Goal: Task Accomplishment & Management: Manage account settings

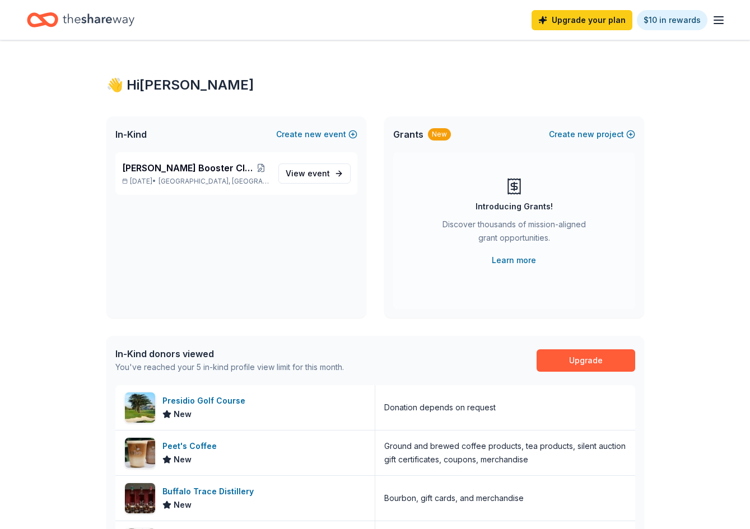
click at [537, 86] on div "👋 Hi Kate" at bounding box center [375, 85] width 538 height 18
click at [208, 178] on span "Indian Springs, NV" at bounding box center [214, 181] width 110 height 9
click at [221, 398] on div "Presidio Golf Course" at bounding box center [205, 400] width 87 height 13
click at [608, 17] on link "Upgrade your plan" at bounding box center [582, 20] width 101 height 20
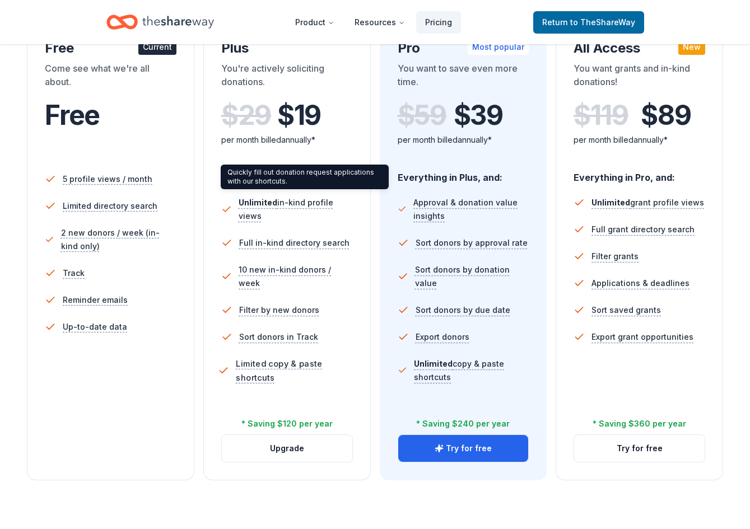
scroll to position [392, 0]
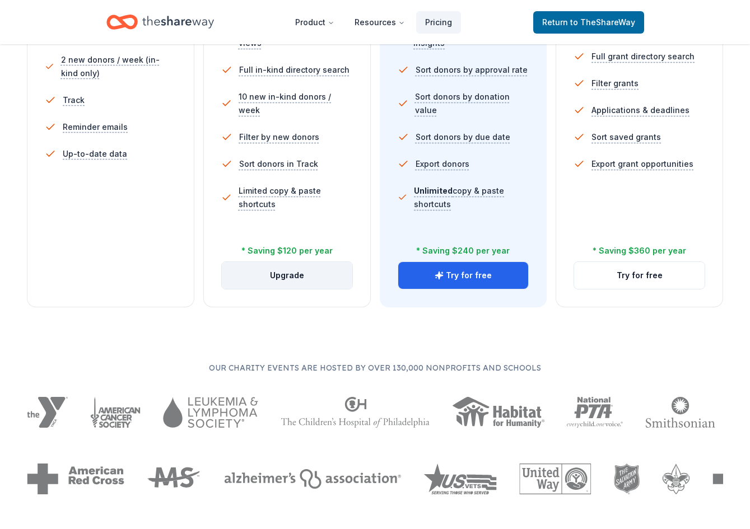
click at [295, 280] on button "Upgrade" at bounding box center [287, 275] width 131 height 27
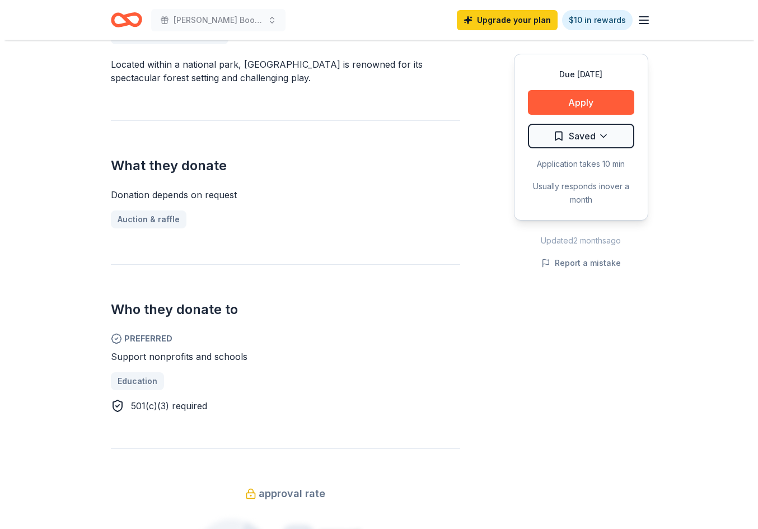
scroll to position [336, 0]
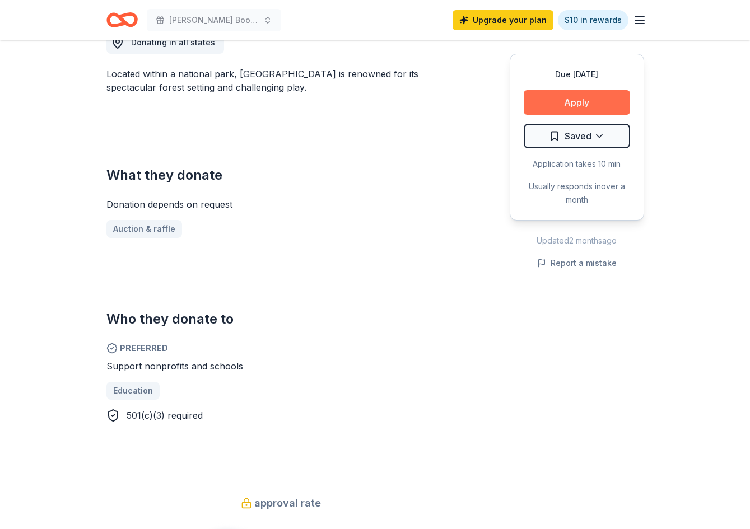
click at [606, 107] on button "Apply" at bounding box center [577, 102] width 106 height 25
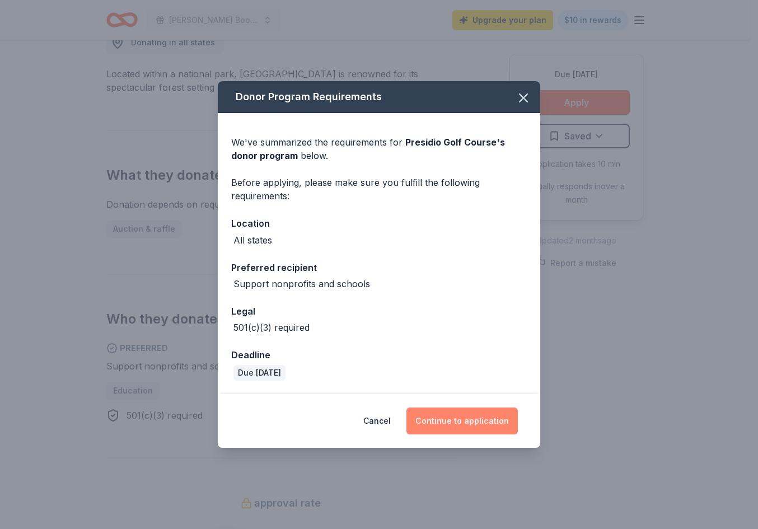
click at [435, 417] on button "Continue to application" at bounding box center [462, 421] width 111 height 27
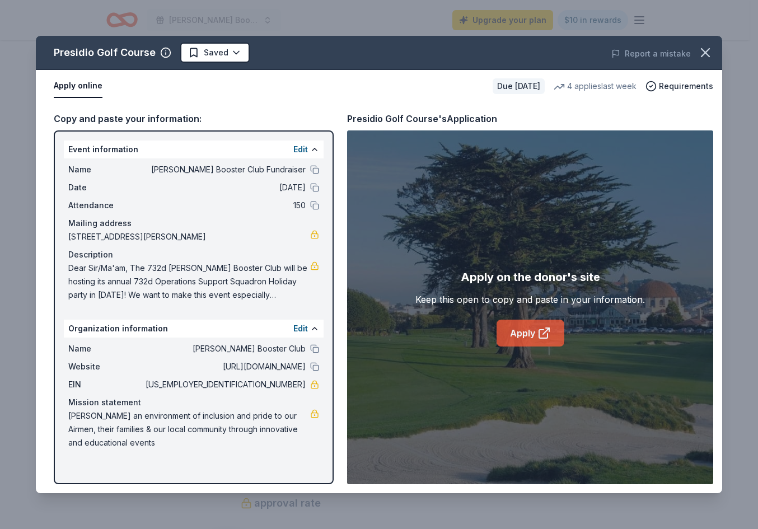
click at [533, 343] on link "Apply" at bounding box center [531, 333] width 68 height 27
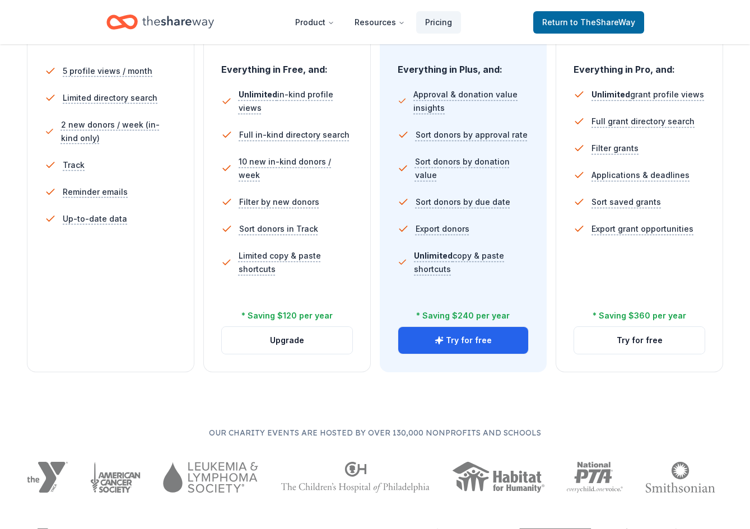
scroll to position [168, 0]
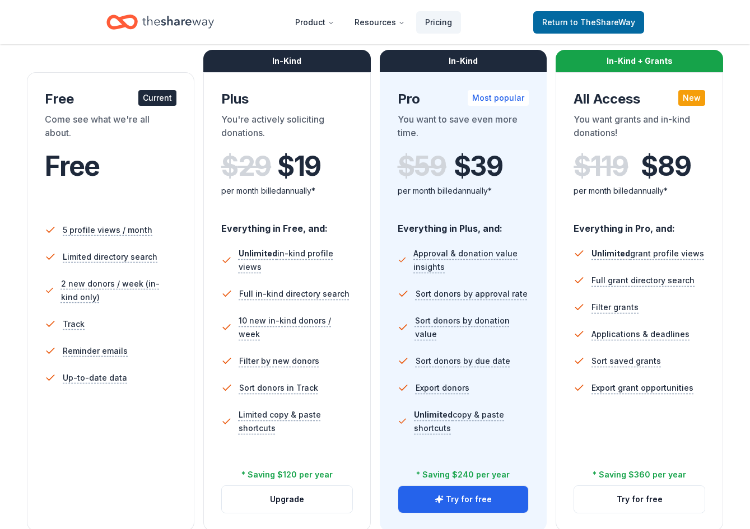
click at [281, 62] on div "In-Kind" at bounding box center [286, 61] width 167 height 22
click at [238, 190] on div "per month billed annually*" at bounding box center [287, 190] width 132 height 13
click at [267, 131] on div "You're actively soliciting donations." at bounding box center [287, 128] width 132 height 31
click at [249, 123] on div "You're actively soliciting donations." at bounding box center [287, 128] width 132 height 31
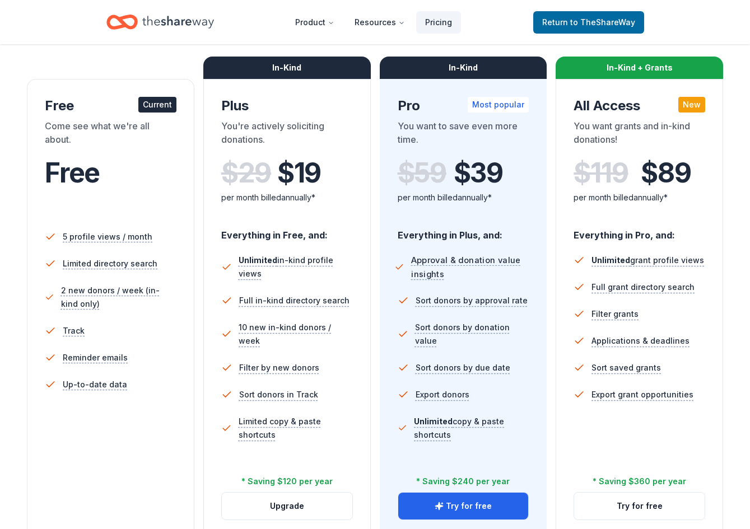
scroll to position [0, 0]
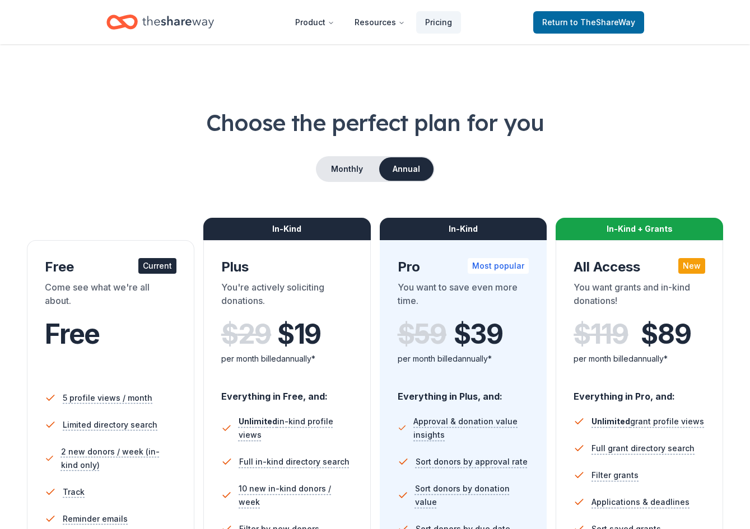
click at [248, 264] on div "Plus" at bounding box center [287, 267] width 132 height 18
click at [343, 175] on button "Monthly" at bounding box center [347, 169] width 60 height 24
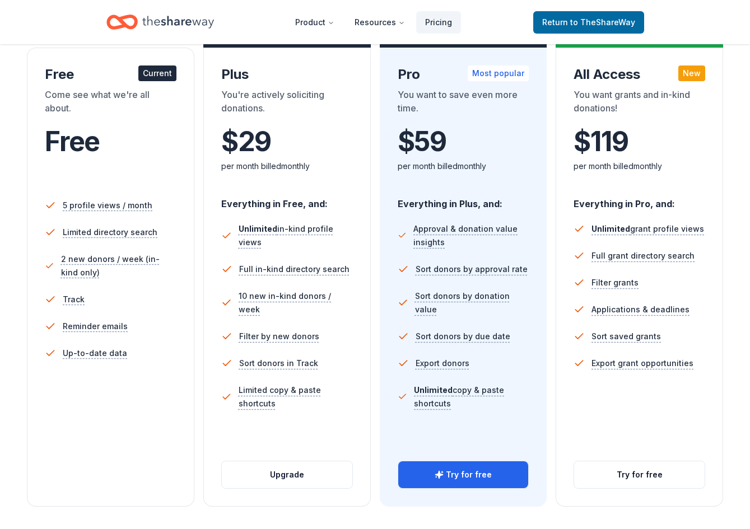
scroll to position [224, 0]
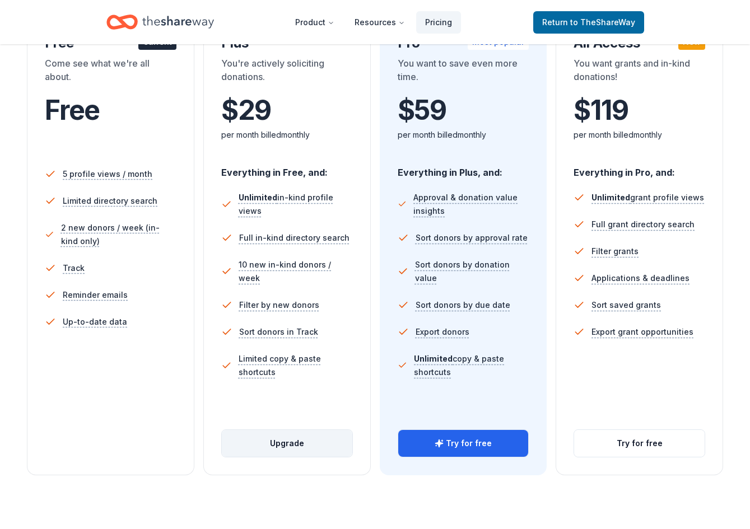
click at [294, 435] on button "Upgrade" at bounding box center [287, 443] width 131 height 27
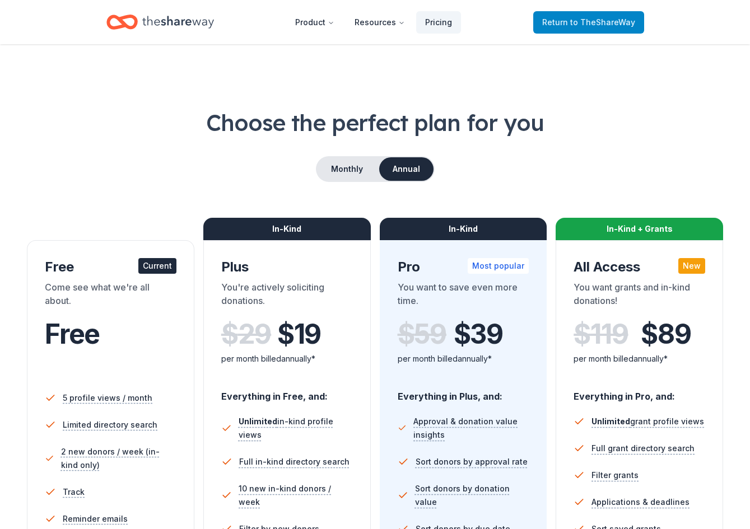
click at [550, 22] on span "Return to TheShareWay" at bounding box center [588, 22] width 93 height 13
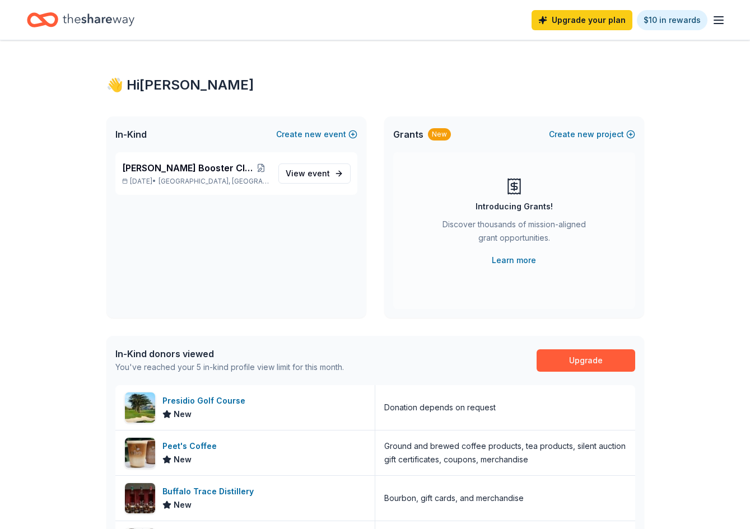
click at [345, 54] on div "👋 Hi Kate In-Kind Create new event Archer's Booster Club Fundraiser Dec 12, 202…" at bounding box center [376, 431] width 574 height 782
click at [102, 27] on icon "Home" at bounding box center [99, 19] width 72 height 23
click at [220, 158] on div "Archer's Booster Club Fundraiser Dec 12, 2025 • Indian Springs, NV View event" at bounding box center [236, 173] width 242 height 43
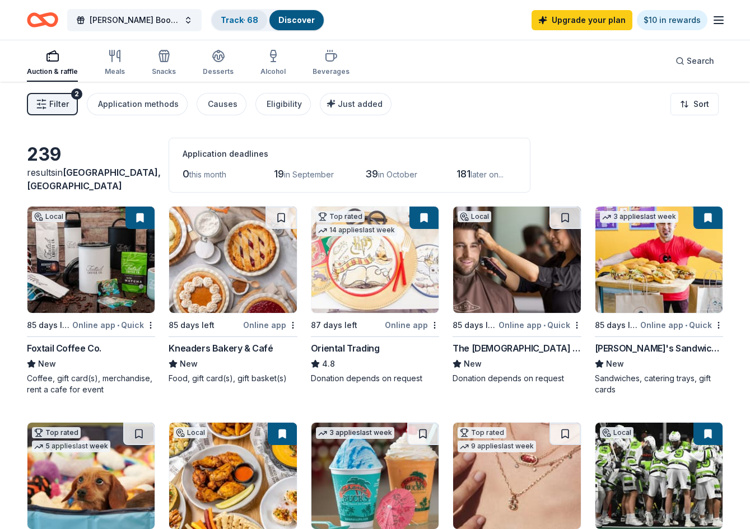
click at [238, 20] on link "Track · 68" at bounding box center [240, 20] width 38 height 10
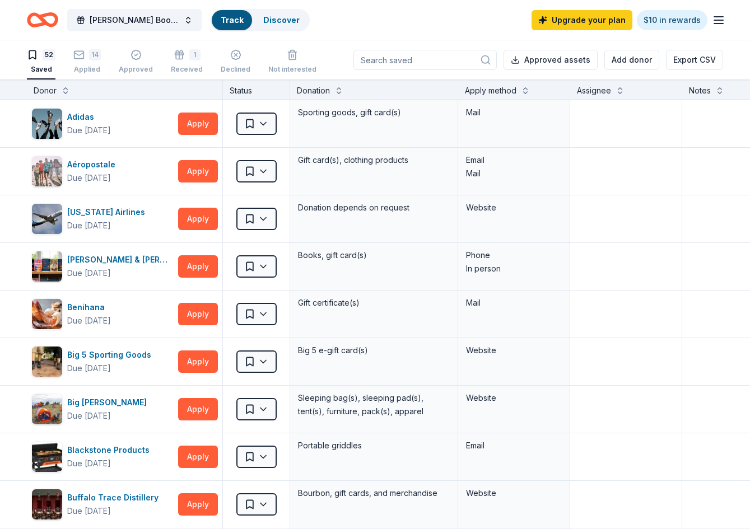
scroll to position [1, 0]
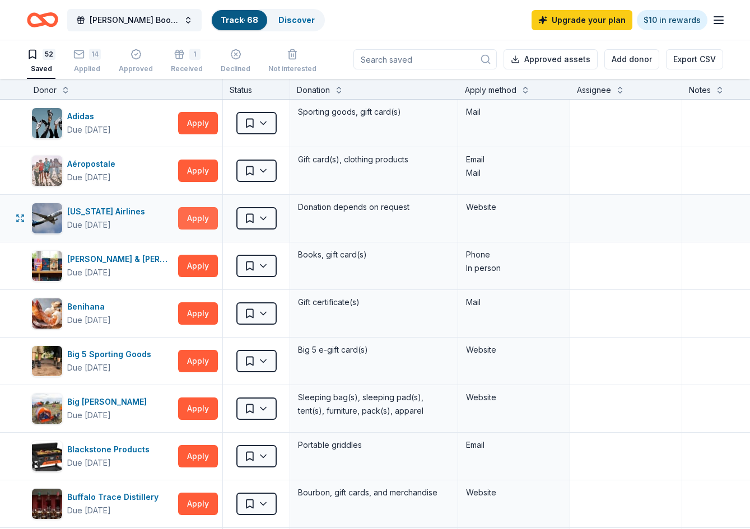
click at [204, 222] on button "Apply" at bounding box center [198, 218] width 40 height 22
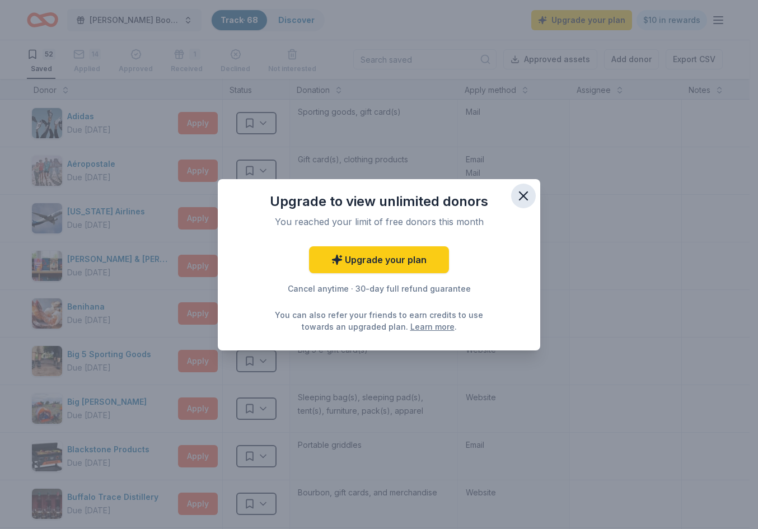
click at [522, 192] on icon "button" at bounding box center [524, 196] width 16 height 16
